Goal: Information Seeking & Learning: Learn about a topic

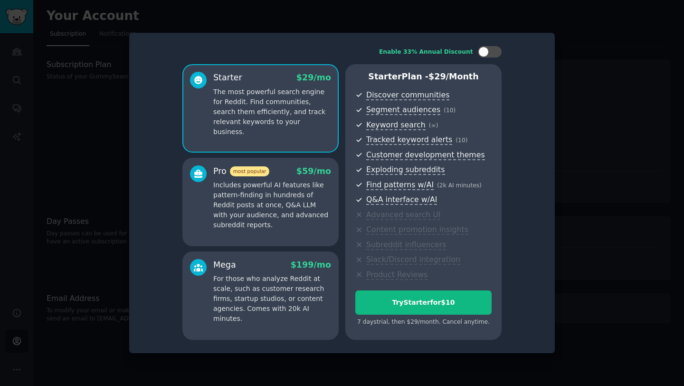
click at [86, 123] on div at bounding box center [342, 193] width 684 height 386
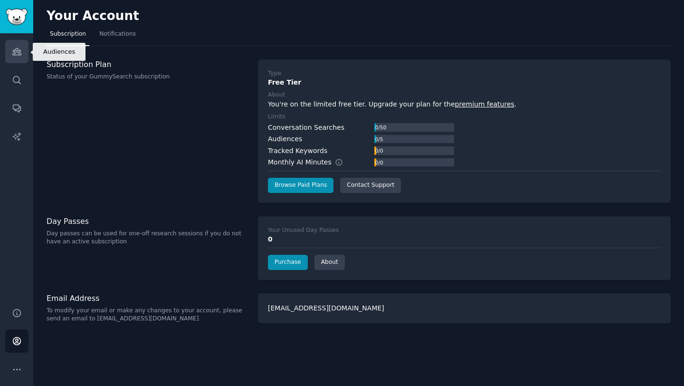
click at [8, 45] on link "Audiences" at bounding box center [16, 51] width 23 height 23
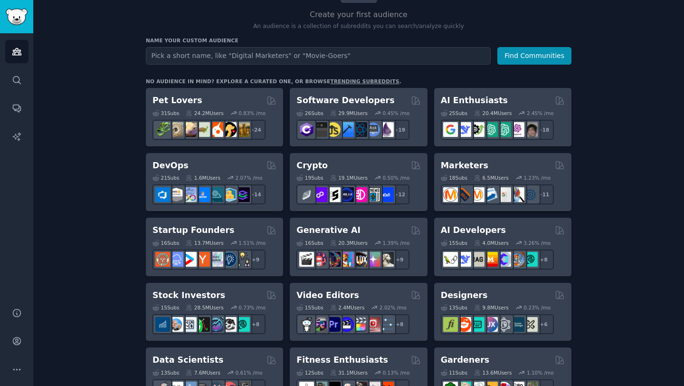
scroll to position [99, 0]
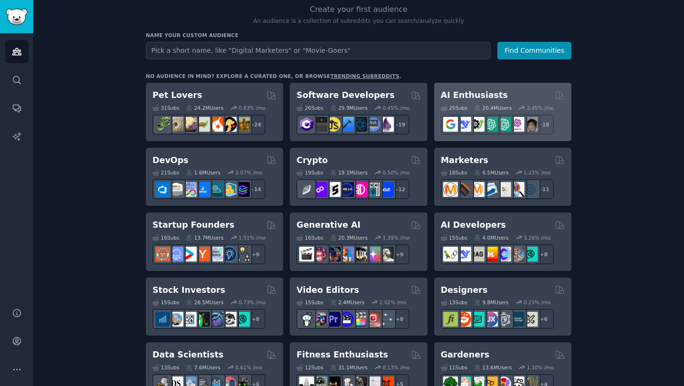
click at [538, 98] on div "AI Enthusiasts" at bounding box center [503, 95] width 124 height 12
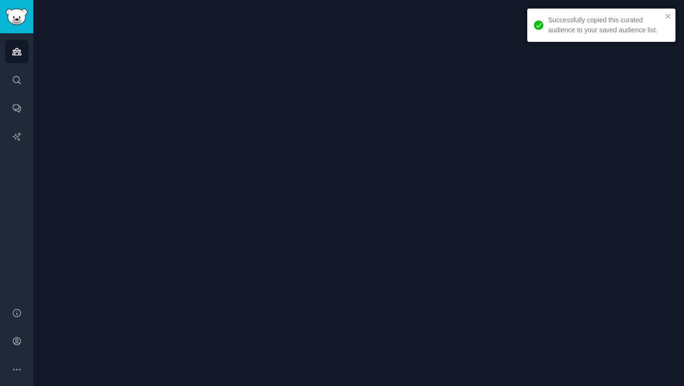
click at [73, 132] on div at bounding box center [358, 193] width 651 height 386
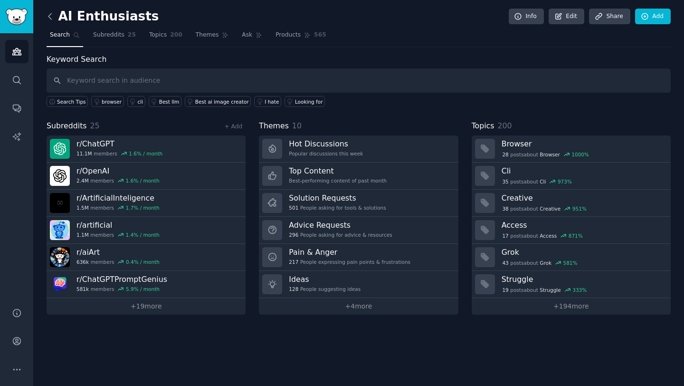
click at [51, 15] on icon at bounding box center [50, 16] width 10 height 10
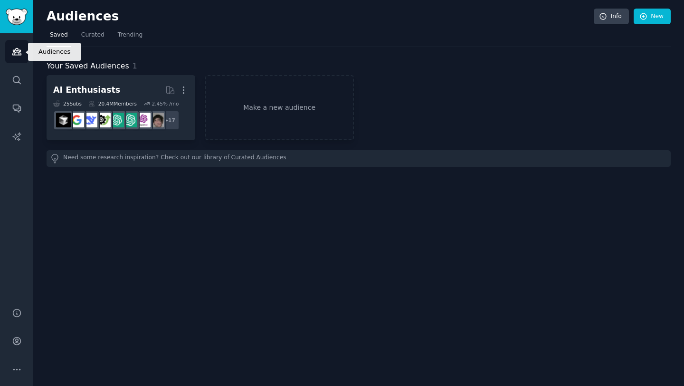
click at [13, 52] on icon "Sidebar" at bounding box center [16, 51] width 9 height 7
click at [96, 29] on link "Curated" at bounding box center [93, 37] width 30 height 19
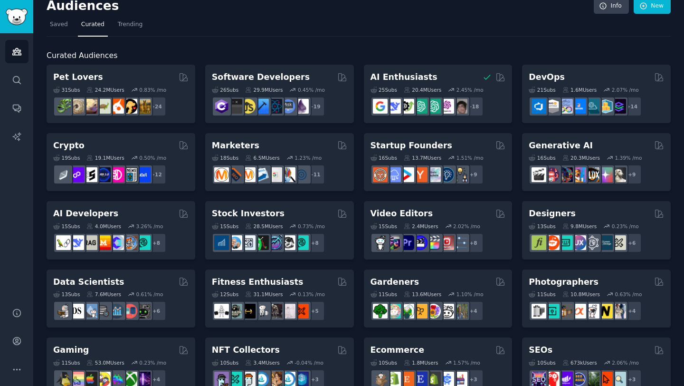
scroll to position [11, 0]
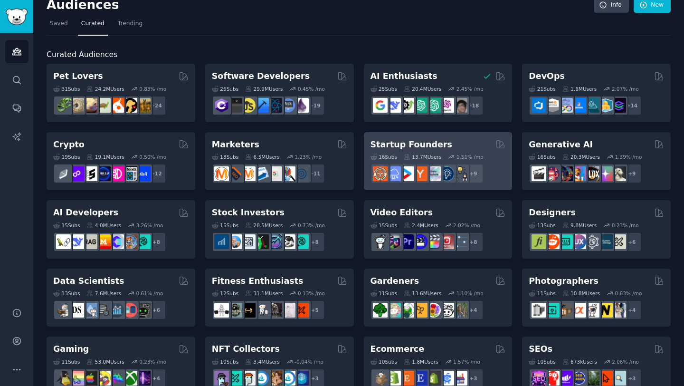
click at [469, 142] on div "Startup Founders Curated by GummySearch" at bounding box center [437, 145] width 135 height 12
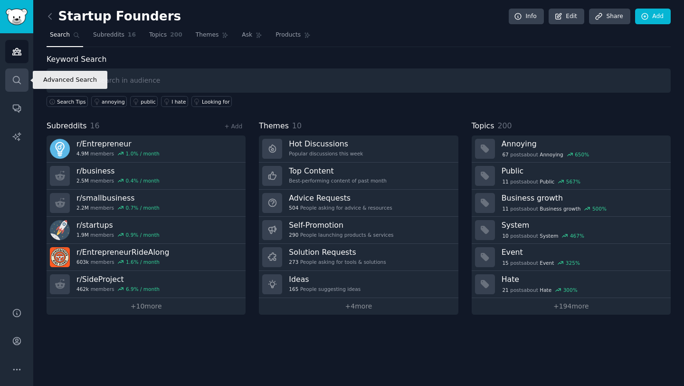
click at [16, 79] on icon "Sidebar" at bounding box center [17, 80] width 10 height 10
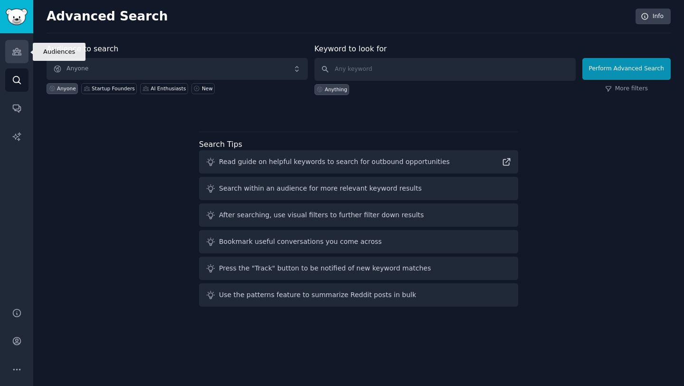
click at [19, 55] on icon "Sidebar" at bounding box center [17, 52] width 10 height 10
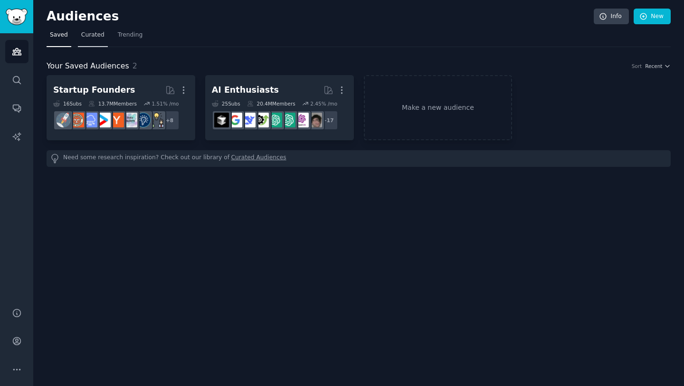
click at [92, 37] on span "Curated" at bounding box center [92, 35] width 23 height 9
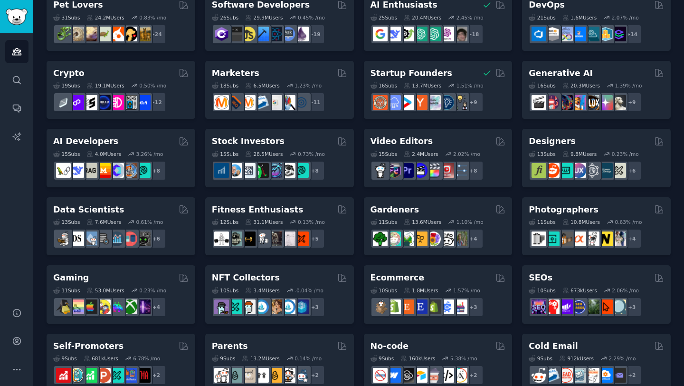
scroll to position [52, 0]
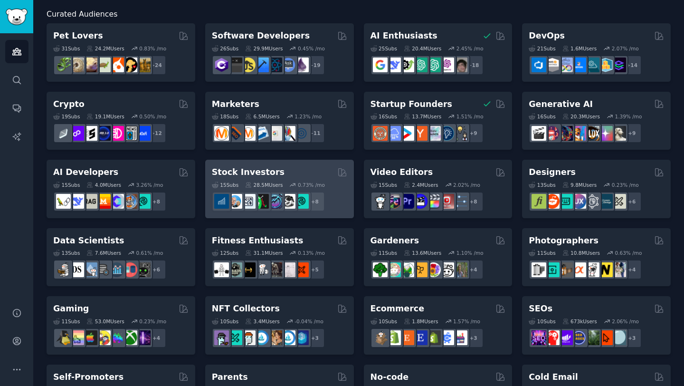
click at [257, 167] on h2 "Stock Investors" at bounding box center [248, 172] width 73 height 12
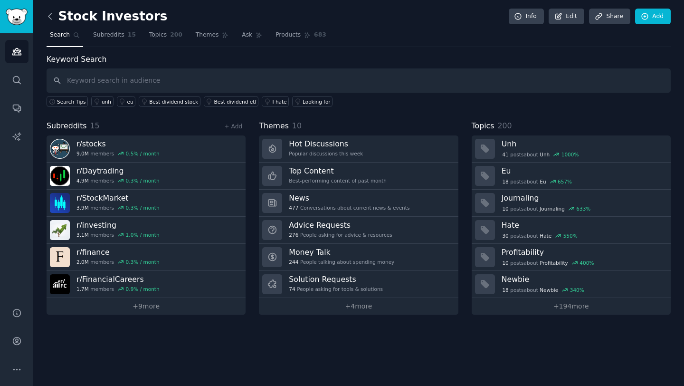
click at [49, 17] on icon at bounding box center [50, 16] width 10 height 10
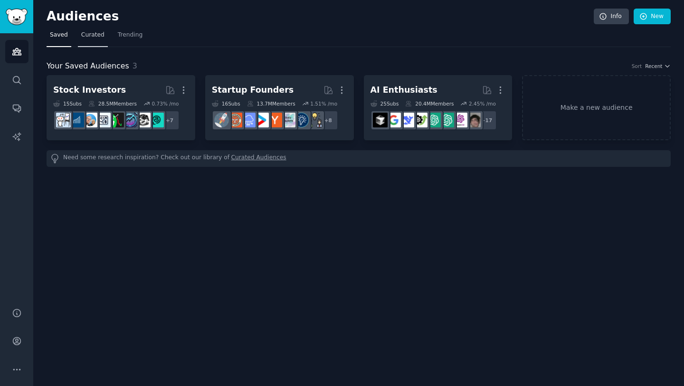
click at [94, 34] on span "Curated" at bounding box center [92, 35] width 23 height 9
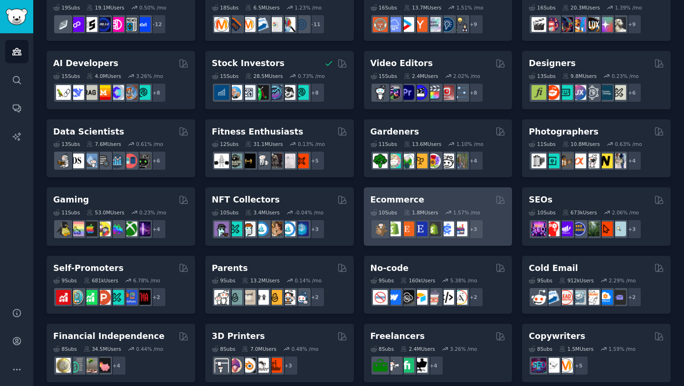
scroll to position [161, 0]
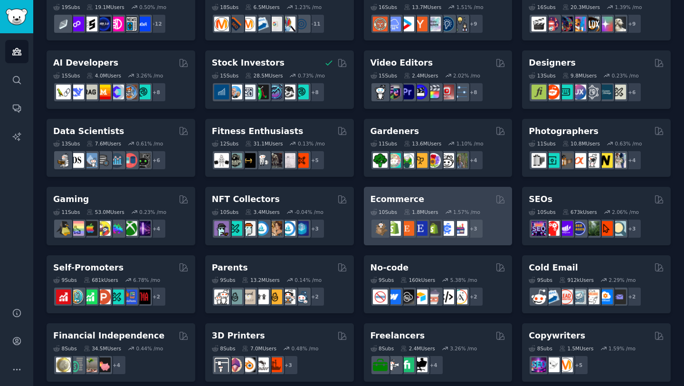
click at [420, 196] on div "Ecommerce" at bounding box center [437, 199] width 135 height 12
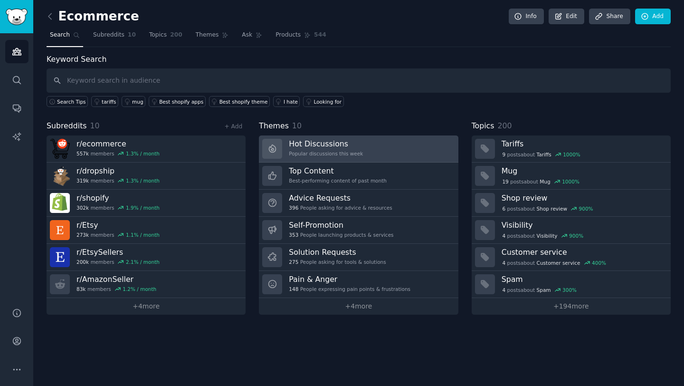
click at [341, 146] on h3 "Hot Discussions" at bounding box center [326, 144] width 74 height 10
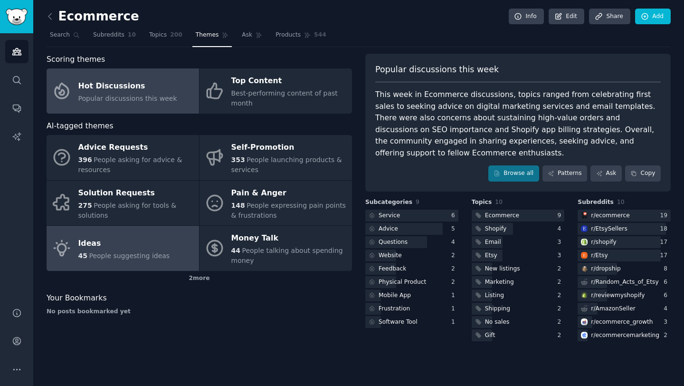
click at [113, 240] on div "Ideas" at bounding box center [124, 243] width 92 height 15
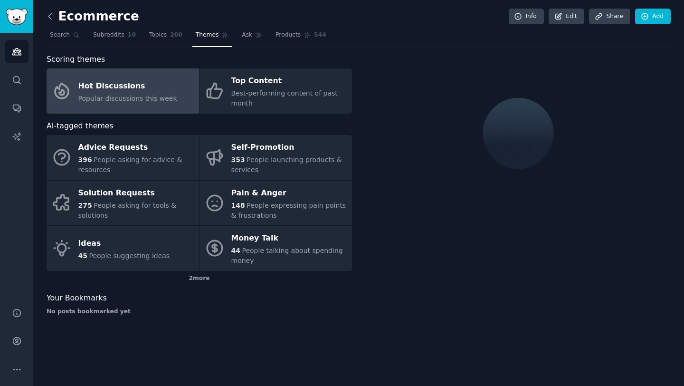
click at [50, 14] on icon at bounding box center [49, 16] width 3 height 6
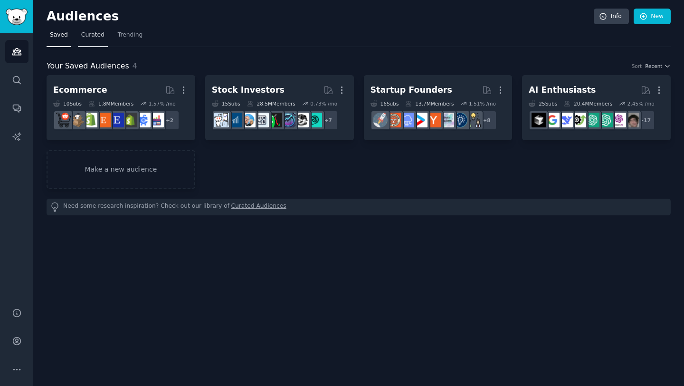
click at [88, 34] on span "Curated" at bounding box center [92, 35] width 23 height 9
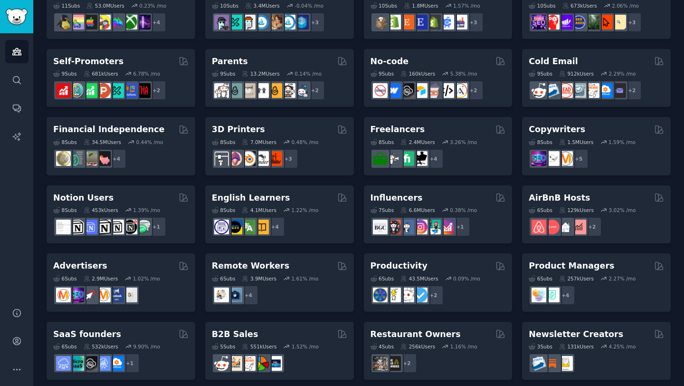
scroll to position [374, 0]
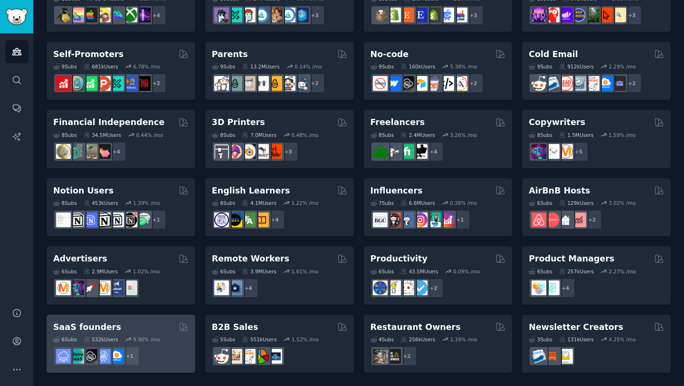
click at [149, 325] on div "SaaS founders" at bounding box center [120, 327] width 135 height 12
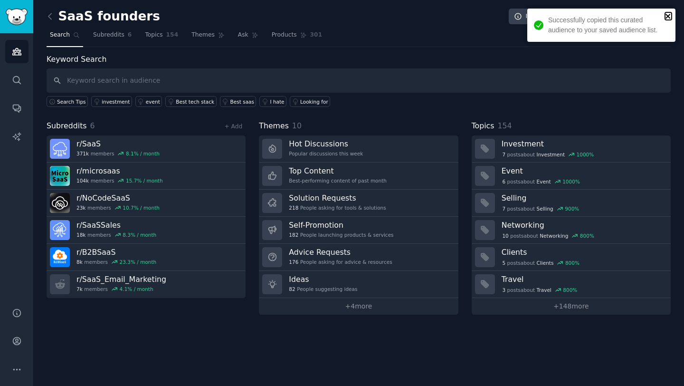
click at [668, 17] on icon "close" at bounding box center [667, 16] width 5 height 5
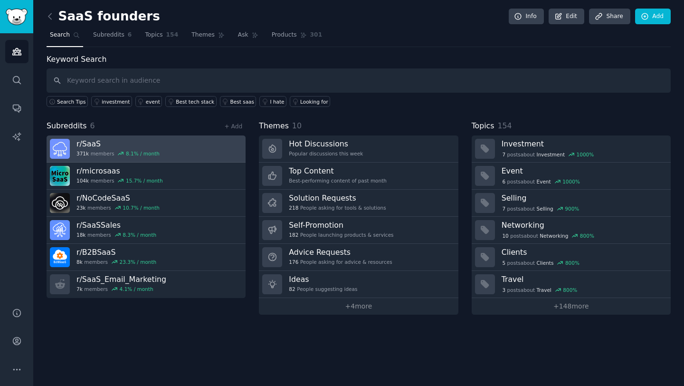
click at [187, 148] on link "r/ SaaS 371k members 8.1 % / month" at bounding box center [146, 148] width 199 height 27
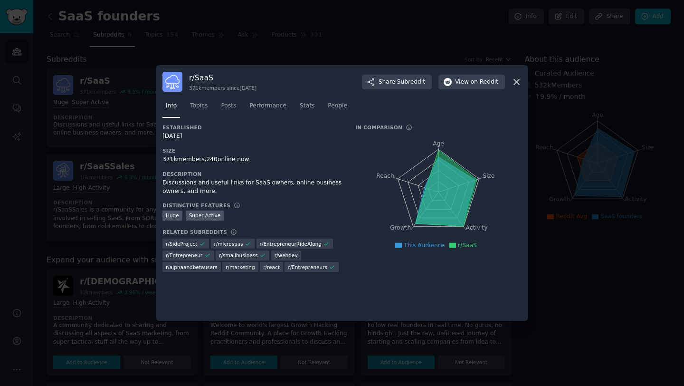
click at [127, 147] on div at bounding box center [342, 193] width 684 height 386
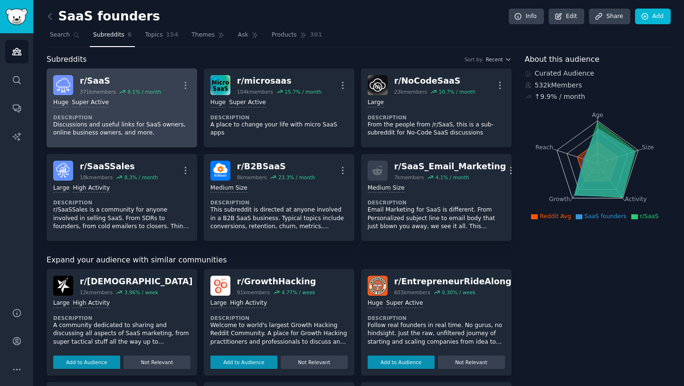
click at [178, 133] on p "Discussions and useful links for SaaS owners, online business owners, and more." at bounding box center [121, 129] width 137 height 17
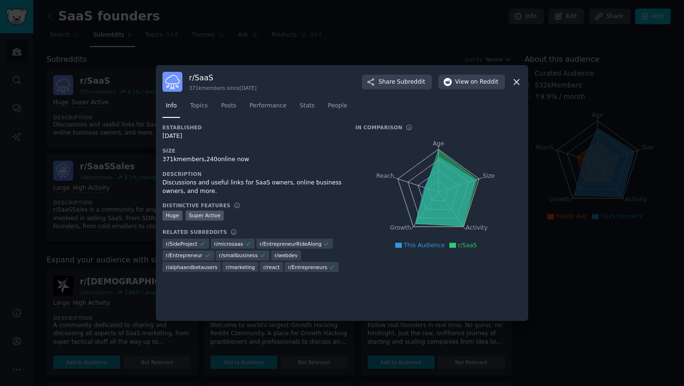
click at [518, 79] on icon at bounding box center [516, 81] width 5 height 5
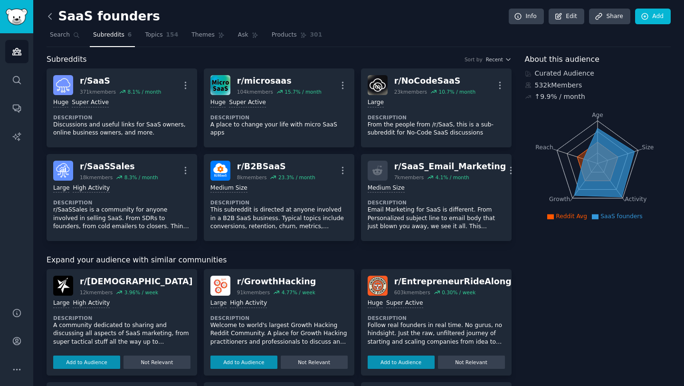
click at [55, 18] on icon at bounding box center [50, 16] width 10 height 10
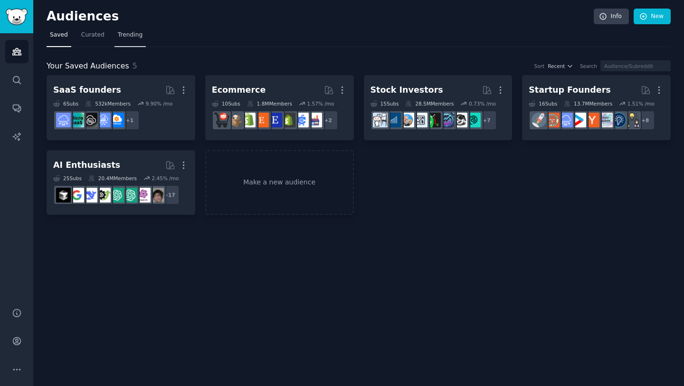
click at [129, 37] on span "Trending" at bounding box center [130, 35] width 25 height 9
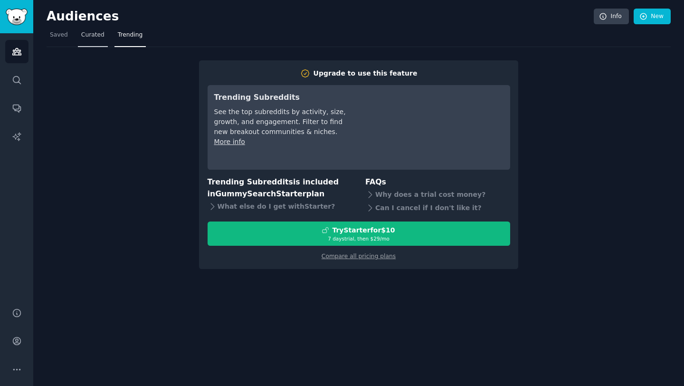
click at [95, 34] on span "Curated" at bounding box center [92, 35] width 23 height 9
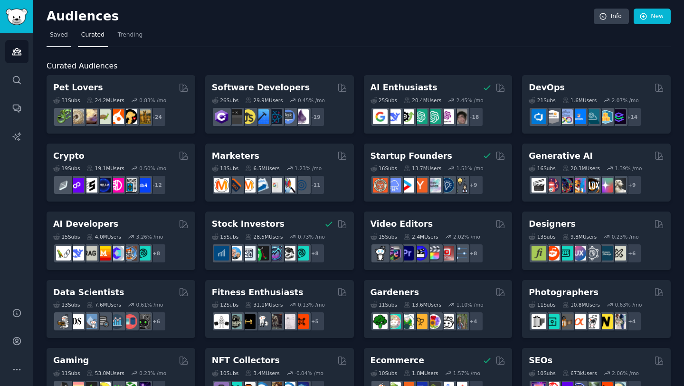
click at [52, 35] on span "Saved" at bounding box center [59, 35] width 18 height 9
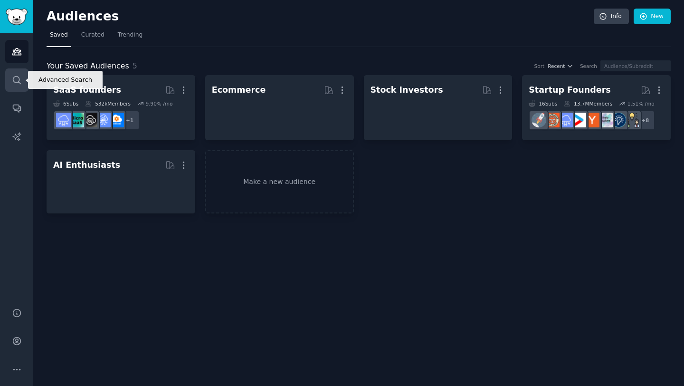
click at [14, 80] on icon "Sidebar" at bounding box center [17, 80] width 10 height 10
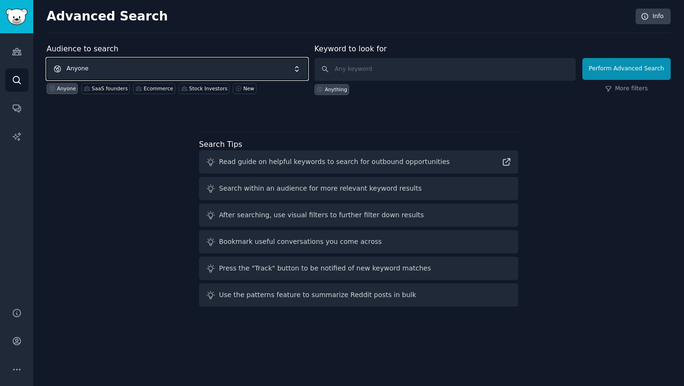
click at [119, 66] on span "Anyone" at bounding box center [177, 69] width 261 height 22
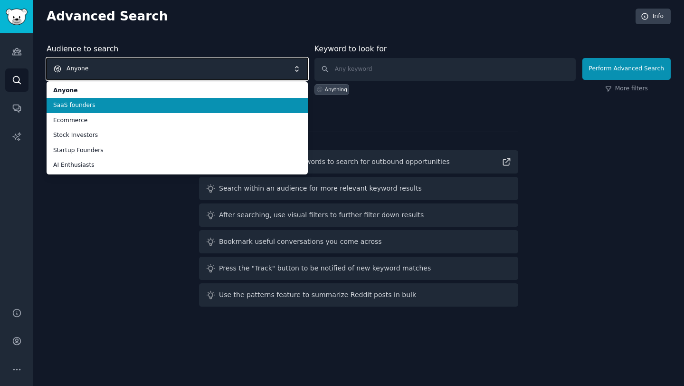
click at [119, 66] on span "Anyone" at bounding box center [177, 69] width 261 height 22
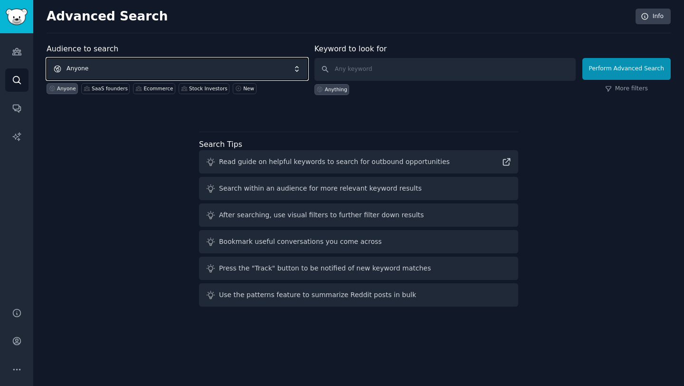
click at [119, 66] on span "Anyone" at bounding box center [177, 69] width 261 height 22
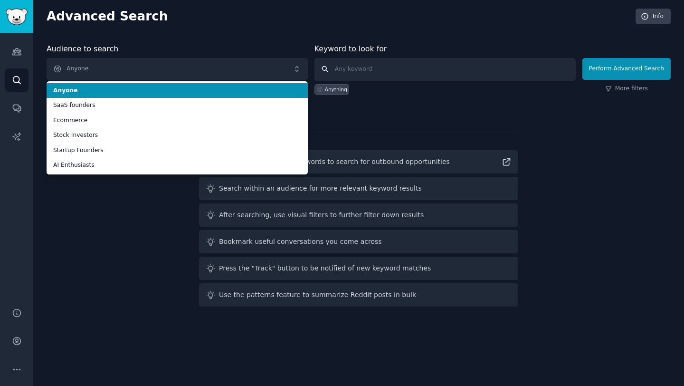
click at [367, 64] on input "text" at bounding box center [444, 69] width 261 height 23
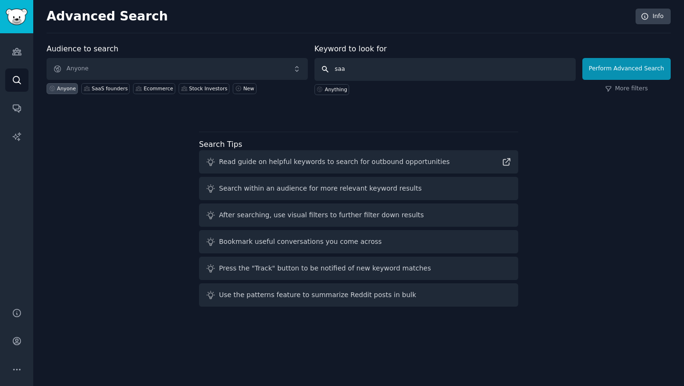
type input "saas"
click at [506, 65] on input "saas" at bounding box center [444, 69] width 261 height 23
click button "Perform Advanced Search" at bounding box center [626, 69] width 88 height 22
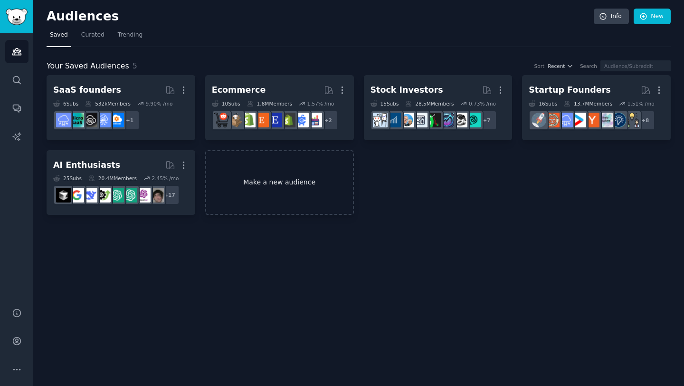
click at [250, 192] on link "Make a new audience" at bounding box center [279, 182] width 149 height 65
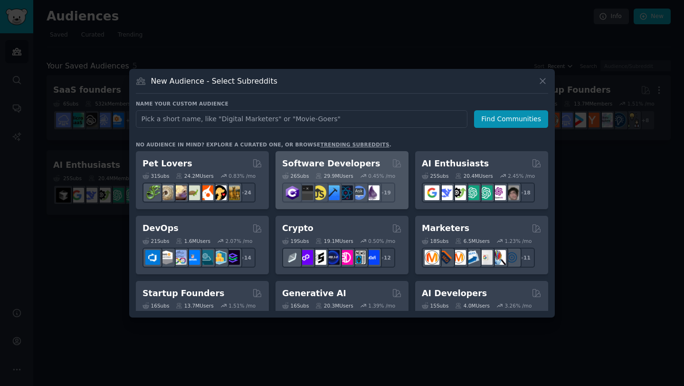
click at [342, 158] on h2 "Software Developers" at bounding box center [331, 164] width 98 height 12
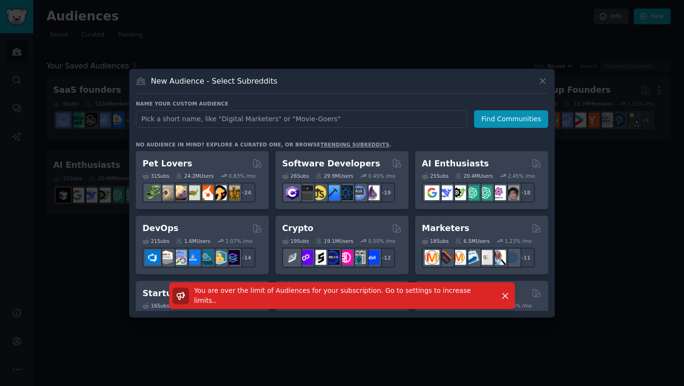
click at [544, 88] on div "New Audience - Select Subreddits" at bounding box center [342, 85] width 412 height 18
click at [546, 80] on icon at bounding box center [543, 81] width 10 height 10
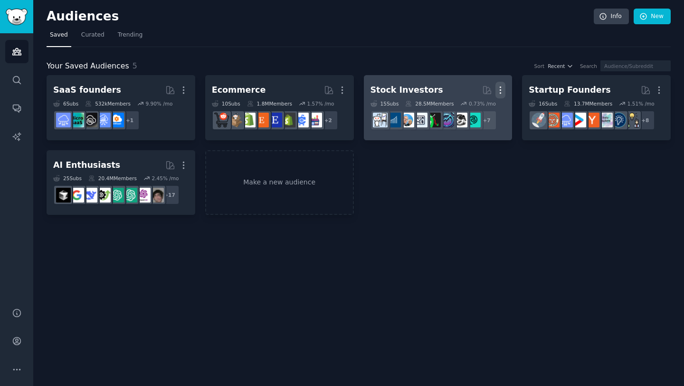
click at [500, 84] on button "More" at bounding box center [500, 90] width 10 height 17
click at [475, 106] on p "Delete" at bounding box center [474, 110] width 22 height 10
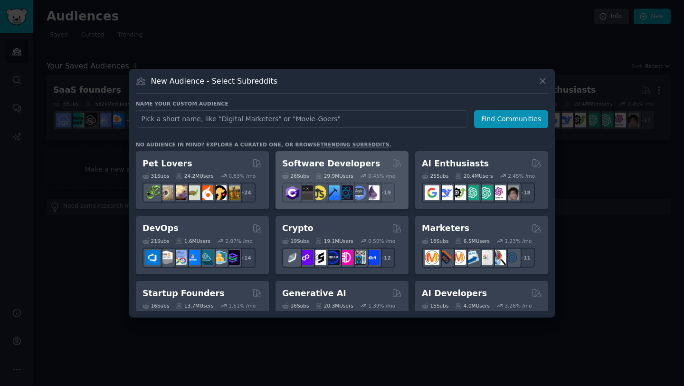
click at [390, 167] on div "Software Developers" at bounding box center [342, 164] width 120 height 12
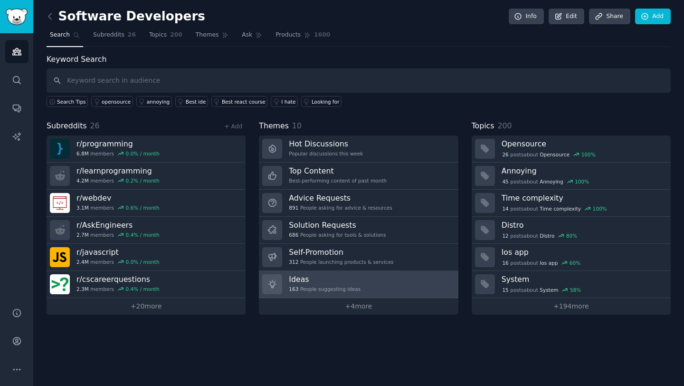
click at [359, 289] on link "Ideas 163 People suggesting ideas" at bounding box center [358, 284] width 199 height 27
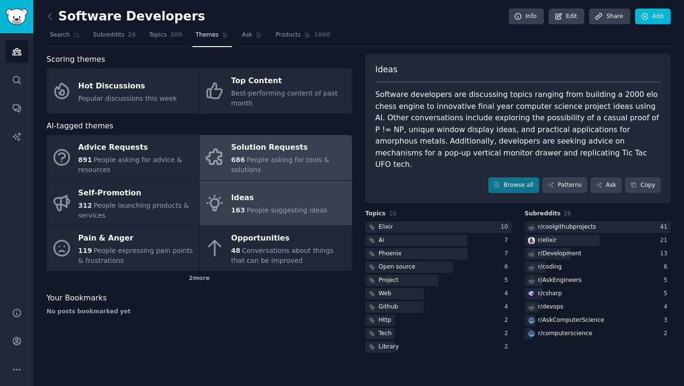
click at [253, 151] on div "Solution Requests" at bounding box center [289, 147] width 116 height 15
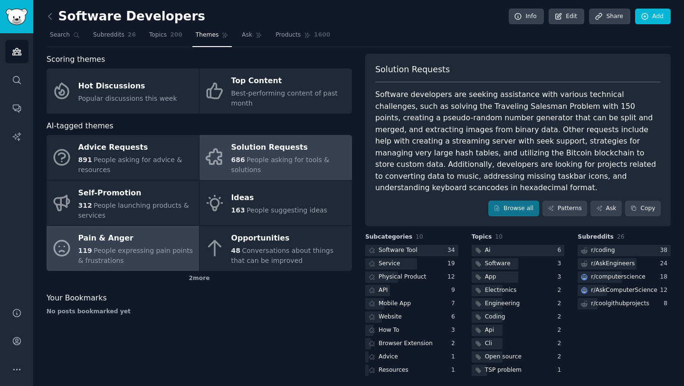
click at [164, 258] on div "119 People expressing pain points & frustrations" at bounding box center [136, 256] width 116 height 20
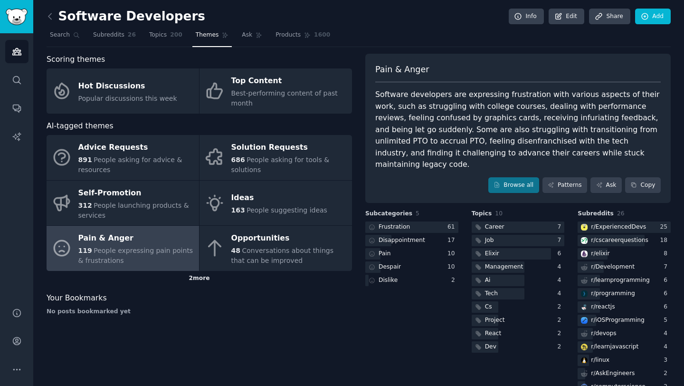
click at [205, 277] on div "2 more" at bounding box center [199, 278] width 305 height 15
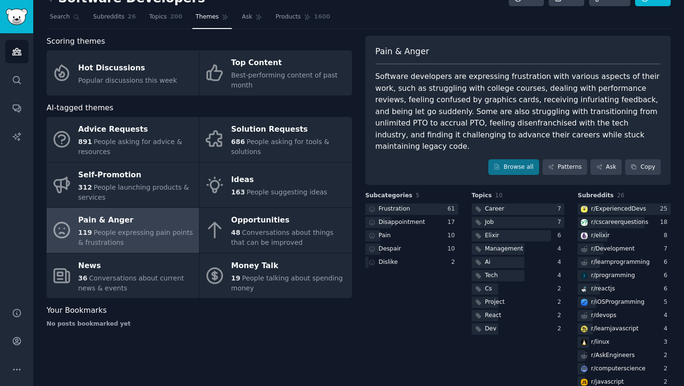
scroll to position [23, 0]
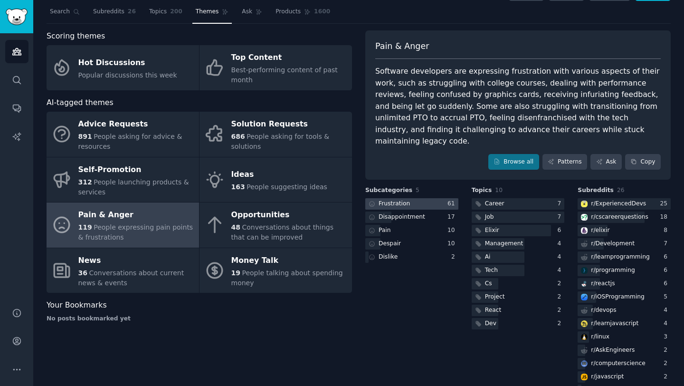
click at [415, 198] on div at bounding box center [411, 204] width 93 height 12
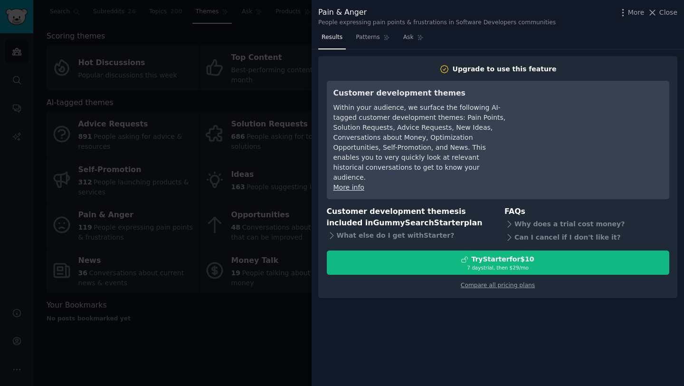
click at [74, 362] on div at bounding box center [342, 193] width 684 height 386
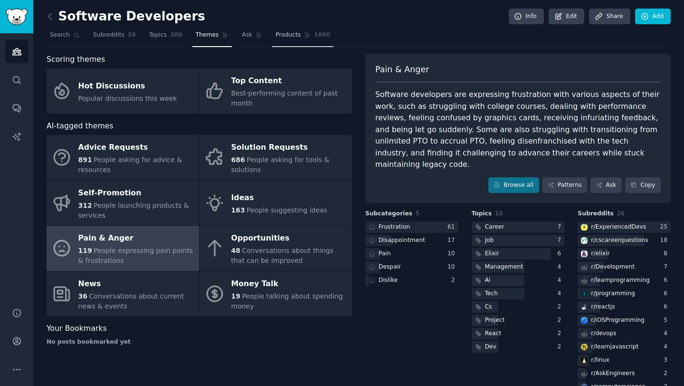
click at [295, 38] on span "Products" at bounding box center [287, 35] width 25 height 9
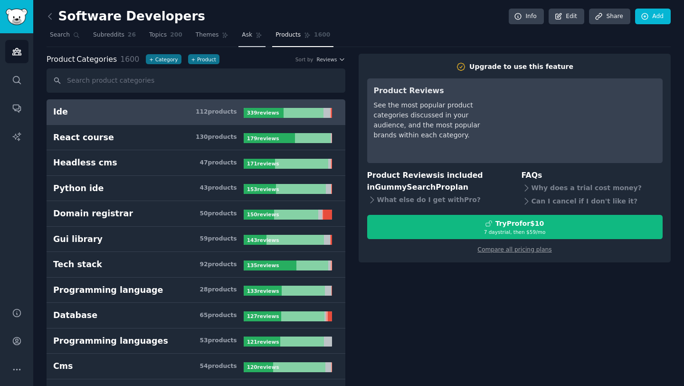
click at [250, 32] on link "Ask" at bounding box center [251, 37] width 27 height 19
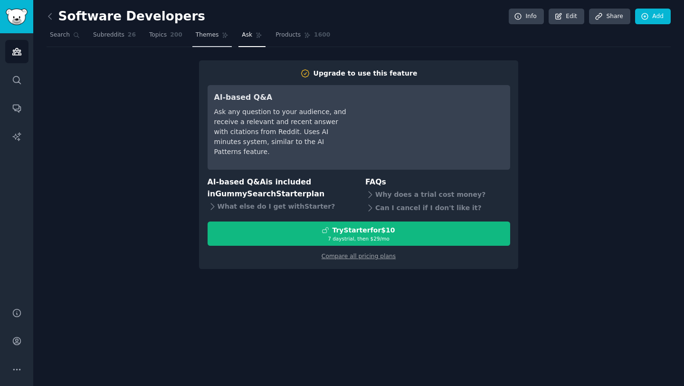
click at [204, 38] on span "Themes" at bounding box center [207, 35] width 23 height 9
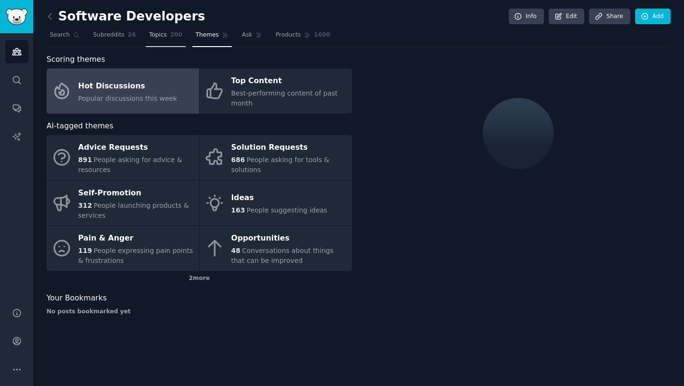
click at [174, 36] on span "200" at bounding box center [176, 35] width 12 height 9
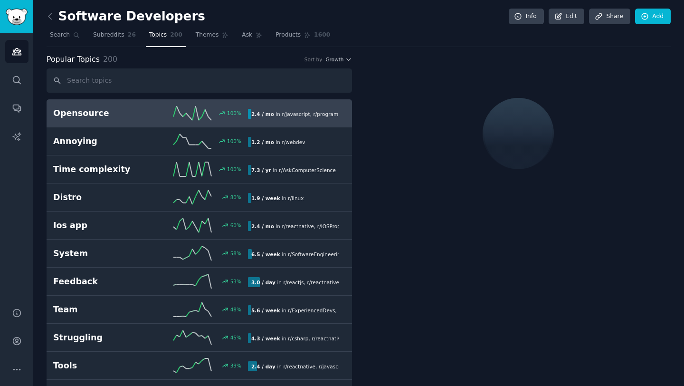
click at [133, 118] on h2 "Opensource" at bounding box center [101, 113] width 97 height 12
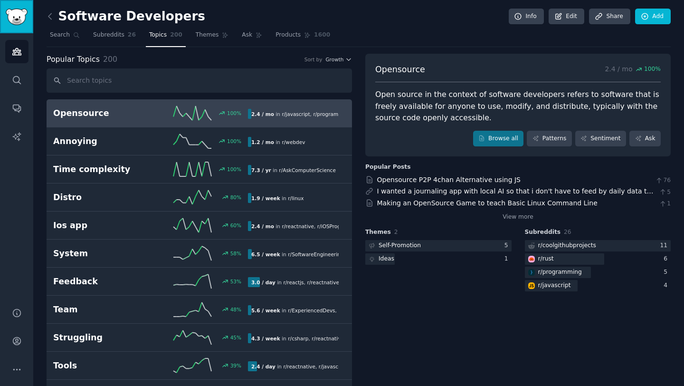
click at [15, 15] on img "Sidebar" at bounding box center [17, 17] width 22 height 17
